Goal: Task Accomplishment & Management: Use online tool/utility

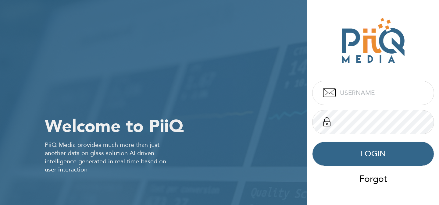
type input "admin"
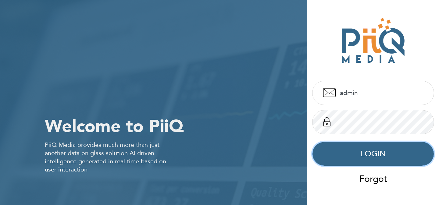
click at [367, 149] on button "LOGIN" at bounding box center [373, 154] width 122 height 24
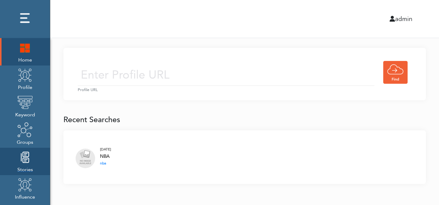
scroll to position [135, 0]
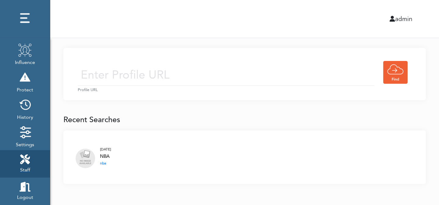
click at [30, 161] on link "Staff" at bounding box center [25, 163] width 50 height 27
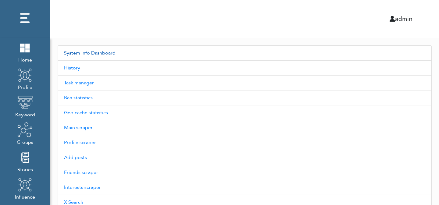
click at [92, 51] on link "System Info Dashboard" at bounding box center [245, 52] width 374 height 15
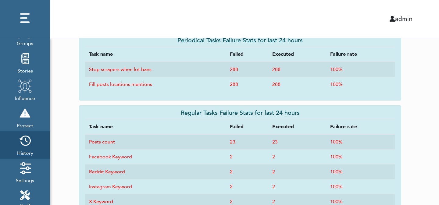
scroll to position [135, 0]
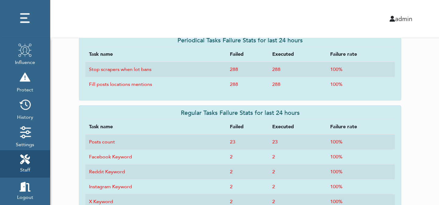
click at [30, 162] on link "Staff" at bounding box center [25, 163] width 50 height 27
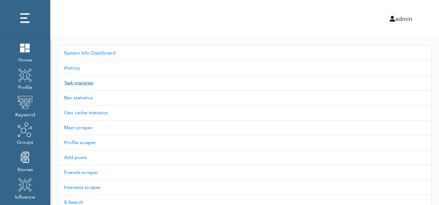
click at [84, 85] on link "Task manager" at bounding box center [245, 83] width 374 height 15
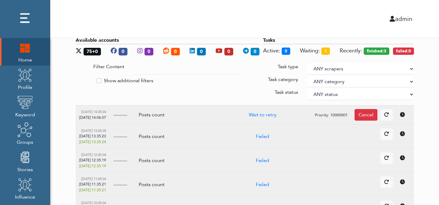
scroll to position [0, 19]
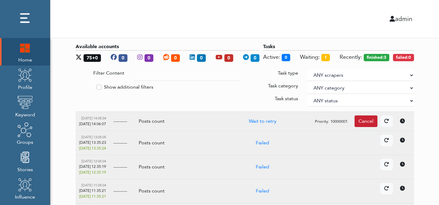
click at [366, 123] on div "Cancel" at bounding box center [366, 122] width 23 height 12
click at [365, 124] on div "Cancel" at bounding box center [366, 122] width 23 height 12
click at [376, 117] on div "Cancel" at bounding box center [366, 122] width 23 height 12
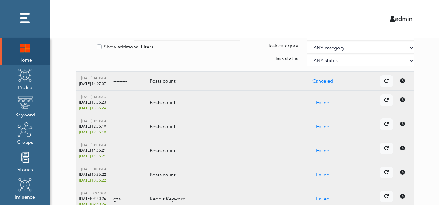
scroll to position [38, 19]
